Goal: Complete application form

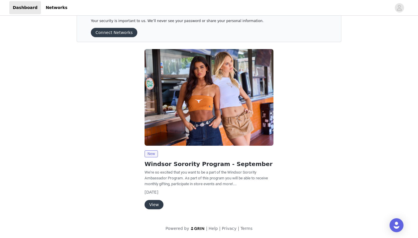
scroll to position [16, 0]
click at [153, 203] on button "View" at bounding box center [154, 204] width 19 height 9
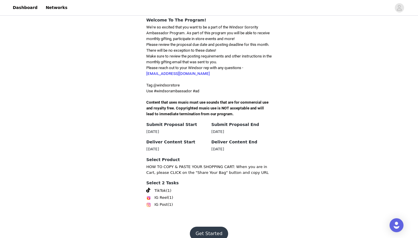
scroll to position [140, 0]
click at [211, 227] on button "Get Started" at bounding box center [209, 234] width 39 height 14
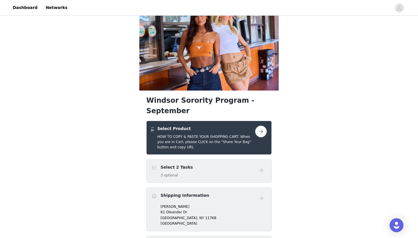
scroll to position [68, 0]
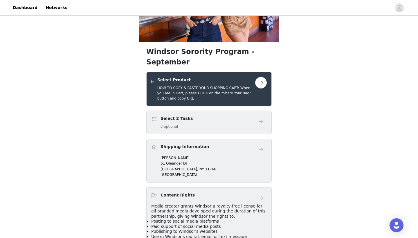
click at [261, 77] on button "button" at bounding box center [261, 83] width 12 height 12
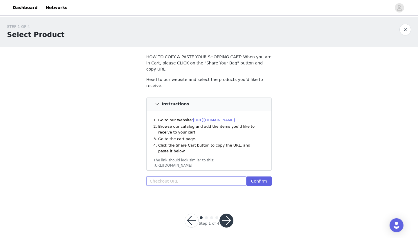
click at [202, 177] on input "text" at bounding box center [196, 181] width 100 height 9
paste input "[URL][DOMAIN_NAME]"
type input "[URL][DOMAIN_NAME]"
click at [224, 177] on input "[URL][DOMAIN_NAME]" at bounding box center [196, 181] width 100 height 9
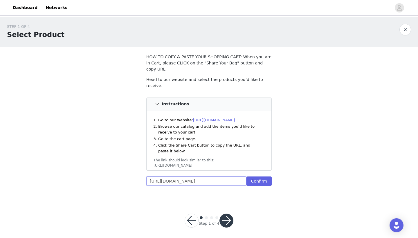
click at [224, 177] on input "[URL][DOMAIN_NAME]" at bounding box center [196, 181] width 100 height 9
paste input "[URL][DOMAIN_NAME]"
type input "[URL][DOMAIN_NAME]"
click at [254, 177] on button "Confirm" at bounding box center [259, 181] width 25 height 9
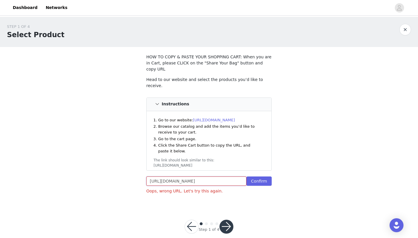
click at [213, 177] on input "[URL][DOMAIN_NAME]" at bounding box center [196, 181] width 100 height 9
click at [227, 130] on ol "Go to our website: [URL][DOMAIN_NAME] Browse our catalog and add the items you’…" at bounding box center [209, 135] width 103 height 37
click at [190, 177] on input "text" at bounding box center [196, 181] width 100 height 9
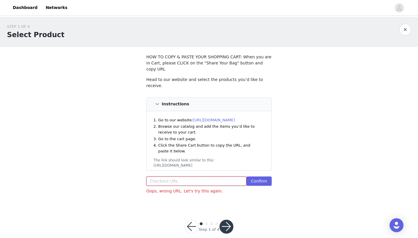
paste input "[URL][DOMAIN_NAME]"
type input "[URL][DOMAIN_NAME]"
click at [262, 177] on button "Confirm" at bounding box center [259, 181] width 25 height 9
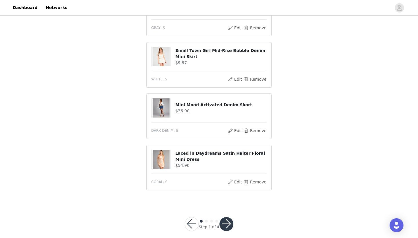
scroll to position [351, 0]
click at [224, 218] on button "button" at bounding box center [227, 225] width 14 height 14
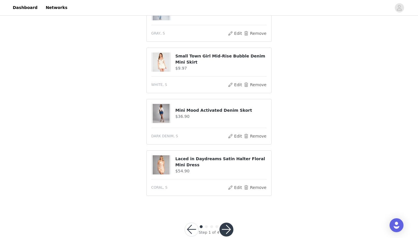
click at [227, 223] on button "button" at bounding box center [227, 230] width 14 height 14
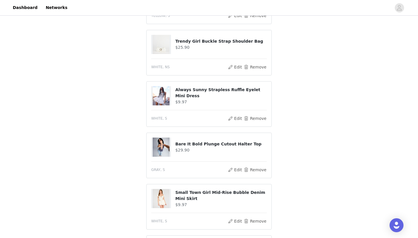
scroll to position [246, 0]
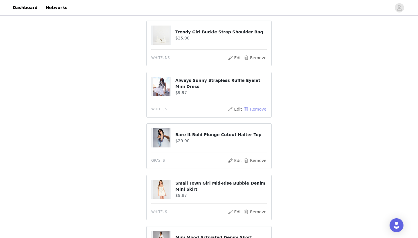
click at [257, 106] on button "Remove" at bounding box center [255, 109] width 23 height 7
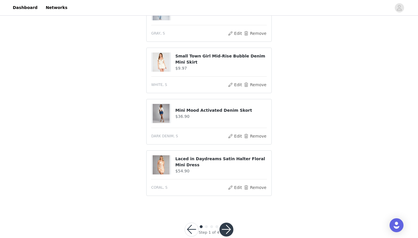
click at [227, 223] on button "button" at bounding box center [227, 230] width 14 height 14
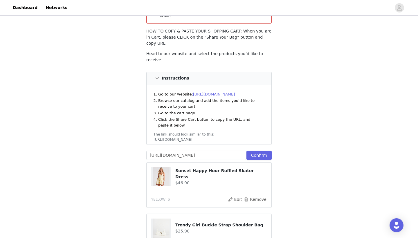
scroll to position [18, 0]
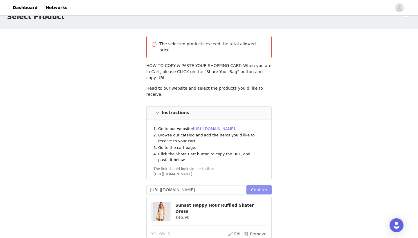
click at [258, 185] on button "Confirm" at bounding box center [259, 189] width 25 height 9
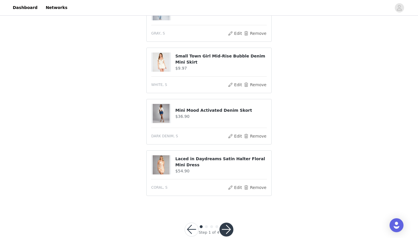
click at [222, 223] on button "button" at bounding box center [227, 230] width 14 height 14
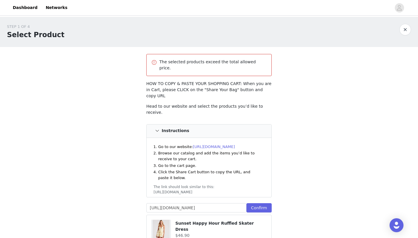
scroll to position [0, 0]
click at [224, 203] on input "[URL][DOMAIN_NAME]" at bounding box center [196, 207] width 100 height 9
click at [265, 203] on button "Confirm" at bounding box center [259, 207] width 25 height 9
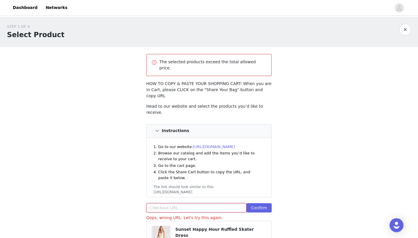
click at [227, 203] on input "text" at bounding box center [196, 207] width 100 height 9
paste input "[URL][DOMAIN_NAME]"
type input "[URL][DOMAIN_NAME]"
click at [248, 203] on button "Confirm" at bounding box center [259, 207] width 25 height 9
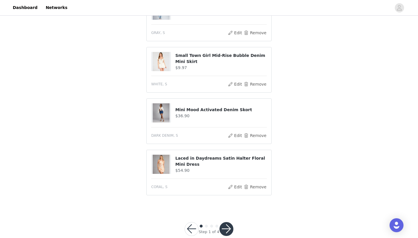
scroll to position [321, 0]
click at [224, 223] on button "button" at bounding box center [227, 230] width 14 height 14
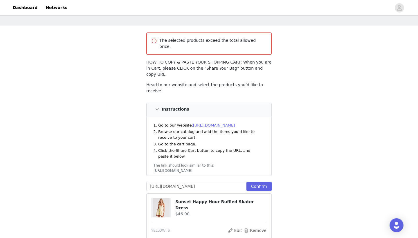
scroll to position [23, 0]
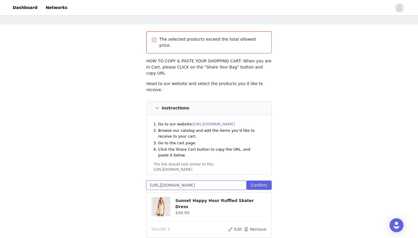
click at [206, 181] on input "[URL][DOMAIN_NAME]" at bounding box center [196, 185] width 100 height 9
paste input "[URL][DOMAIN_NAME]"
click at [260, 181] on button "Confirm" at bounding box center [259, 185] width 25 height 9
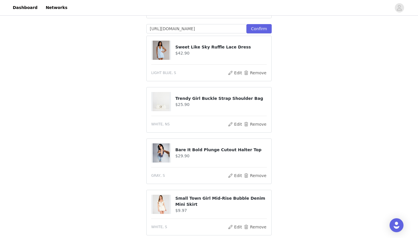
scroll to position [203, 0]
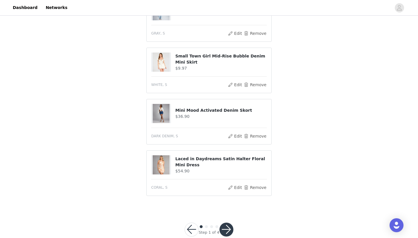
click at [226, 223] on button "button" at bounding box center [227, 230] width 14 height 14
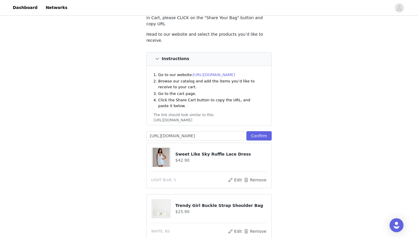
scroll to position [25, 0]
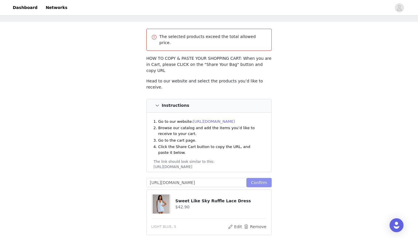
click at [259, 178] on button "Confirm" at bounding box center [259, 182] width 25 height 9
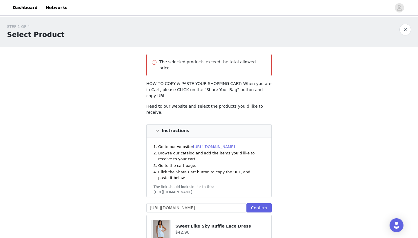
scroll to position [0, 0]
click at [201, 203] on input "[URL][DOMAIN_NAME]" at bounding box center [196, 207] width 100 height 9
paste input "375789735987"
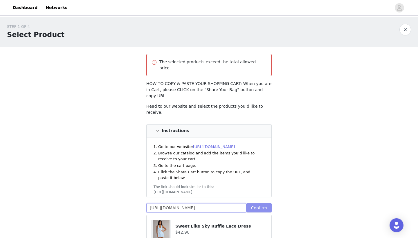
type input "[URL][DOMAIN_NAME]"
click at [263, 203] on button "Confirm" at bounding box center [259, 207] width 25 height 9
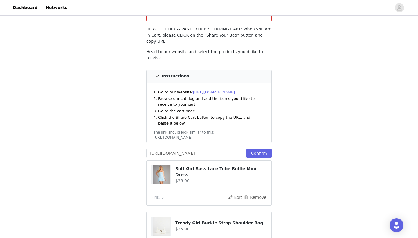
scroll to position [132, 0]
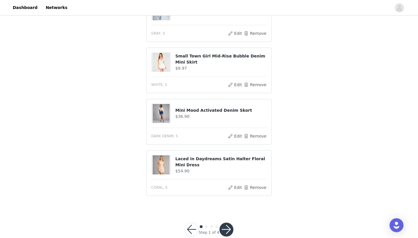
click at [227, 223] on button "button" at bounding box center [227, 230] width 14 height 14
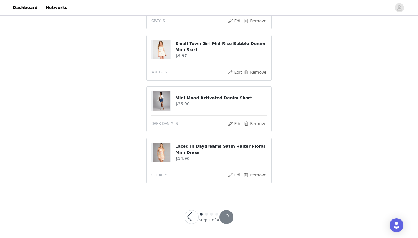
scroll to position [300, 0]
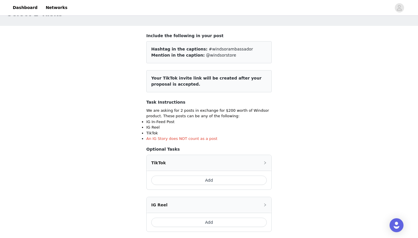
scroll to position [60, 0]
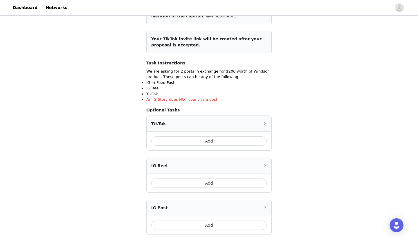
click at [206, 142] on button "Add" at bounding box center [209, 140] width 116 height 9
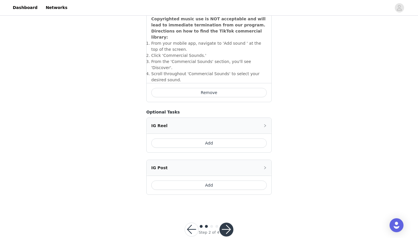
scroll to position [210, 0]
click at [233, 223] on button "button" at bounding box center [227, 230] width 14 height 14
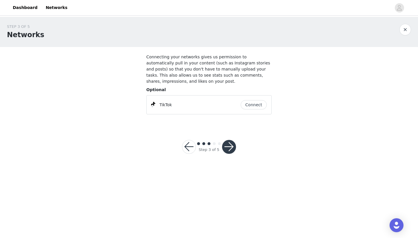
click at [253, 105] on button "Connect" at bounding box center [254, 104] width 26 height 9
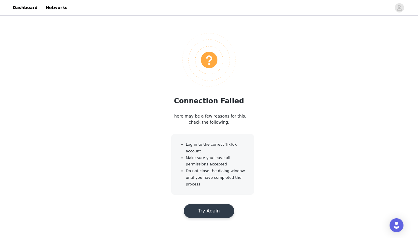
click at [207, 214] on button "Try Again" at bounding box center [209, 211] width 51 height 14
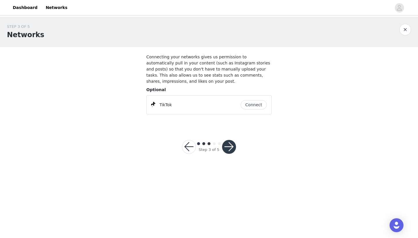
click at [252, 104] on button "Connect" at bounding box center [254, 104] width 26 height 9
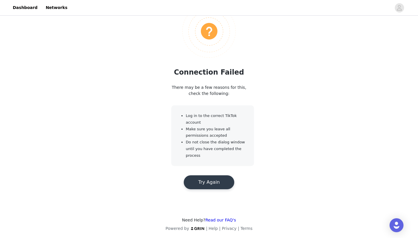
scroll to position [28, 0]
click at [216, 183] on button "Try Again" at bounding box center [209, 183] width 51 height 14
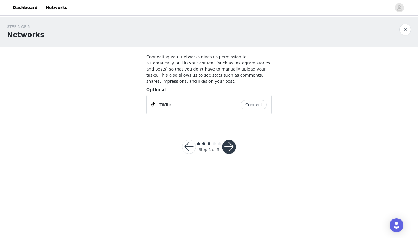
click at [260, 106] on button "Connect" at bounding box center [254, 104] width 26 height 9
click at [245, 100] on button "Connect" at bounding box center [254, 104] width 26 height 9
click at [228, 146] on button "button" at bounding box center [229, 147] width 14 height 14
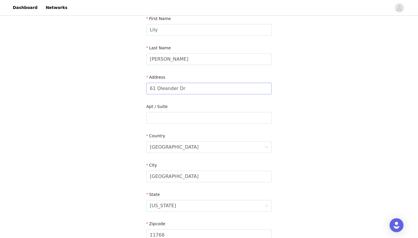
scroll to position [69, 0]
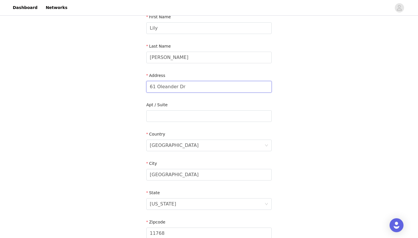
drag, startPoint x: 192, startPoint y: 88, endPoint x: 139, endPoint y: 87, distance: 52.9
type input "[STREET_ADDRESS][PERSON_NAME]"
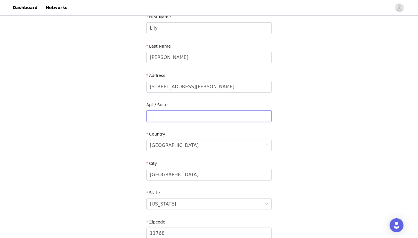
click at [182, 114] on input "text" at bounding box center [208, 116] width 125 height 12
type input "5410"
click at [168, 177] on input "[GEOGRAPHIC_DATA]" at bounding box center [208, 175] width 125 height 12
type input "Clemson"
click at [167, 204] on div "[US_STATE]" at bounding box center [163, 204] width 26 height 11
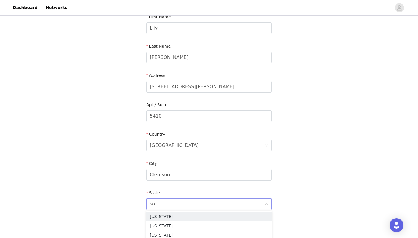
scroll to position [0, 0]
type input "south"
click at [169, 217] on li "[US_STATE]" at bounding box center [208, 216] width 125 height 9
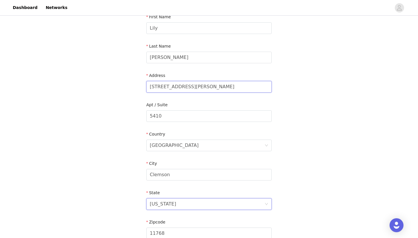
click at [190, 87] on input "[STREET_ADDRESS][PERSON_NAME]" at bounding box center [208, 87] width 125 height 12
paste input "wy Ste 100"
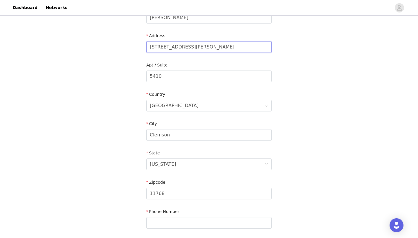
scroll to position [147, 0]
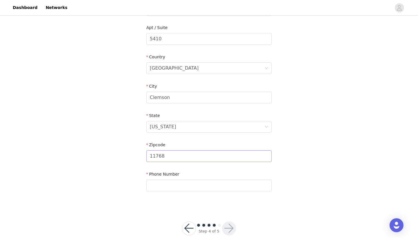
type input "[STREET_ADDRESS][PERSON_NAME]"
click at [167, 155] on input "11768" at bounding box center [208, 156] width 125 height 12
paste input "29631"
type input "29631"
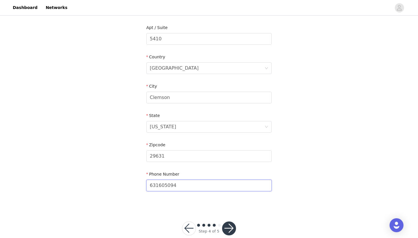
type input "6316050944"
click at [234, 226] on button "button" at bounding box center [229, 229] width 14 height 14
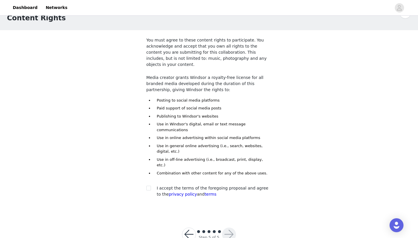
scroll to position [17, 0]
click at [149, 186] on input "checkbox" at bounding box center [148, 188] width 4 height 4
checkbox input "true"
click at [228, 228] on button "button" at bounding box center [229, 235] width 14 height 14
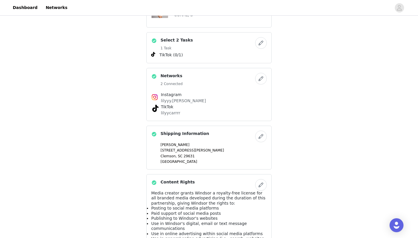
scroll to position [292, 0]
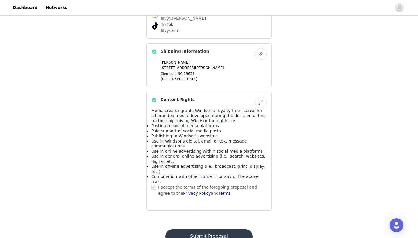
click at [224, 229] on button "Submit Proposal" at bounding box center [209, 236] width 87 height 14
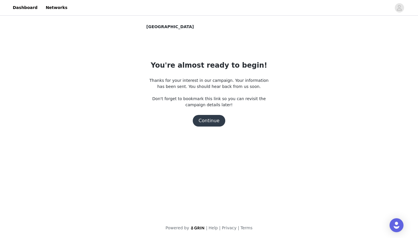
scroll to position [0, 0]
click at [209, 122] on button "Continue" at bounding box center [209, 121] width 33 height 12
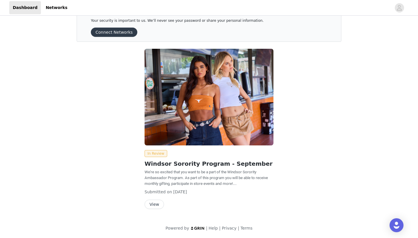
scroll to position [16, 0]
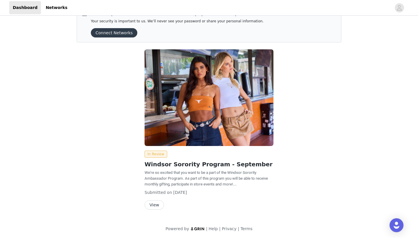
click at [159, 204] on button "View" at bounding box center [154, 204] width 19 height 9
